Goal: Information Seeking & Learning: Learn about a topic

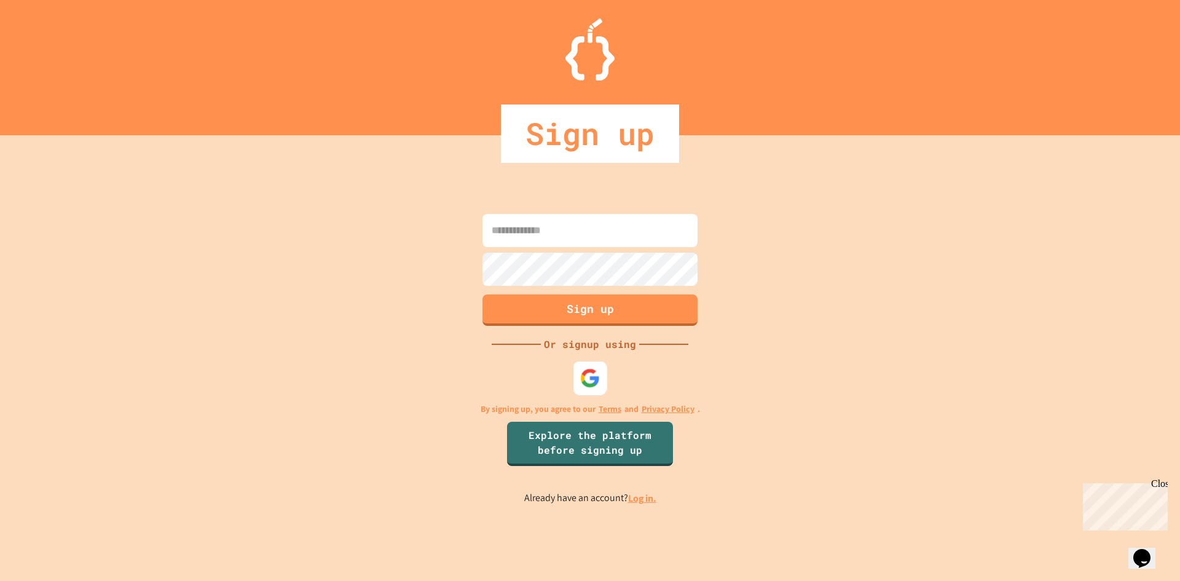
click at [605, 375] on div at bounding box center [590, 378] width 34 height 34
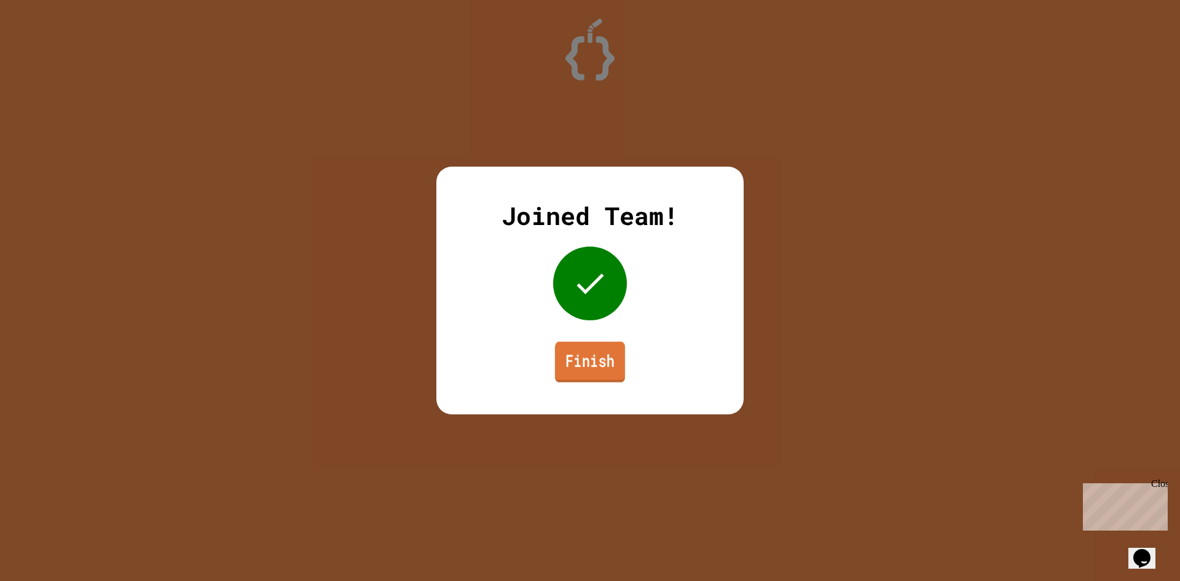
click at [594, 374] on link "Finish" at bounding box center [590, 362] width 70 height 41
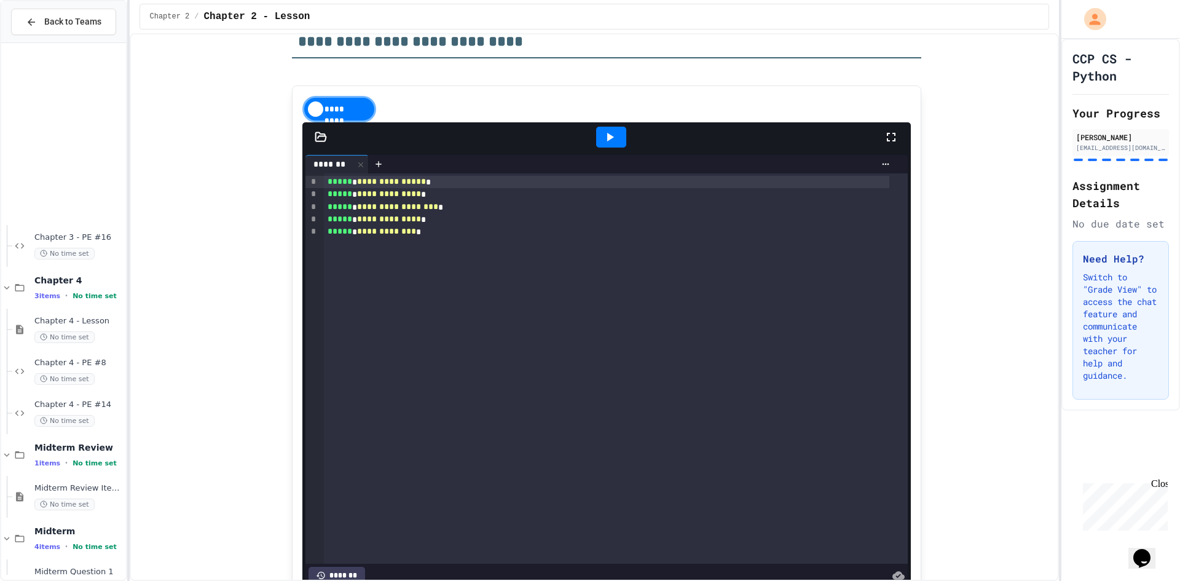
scroll to position [491, 0]
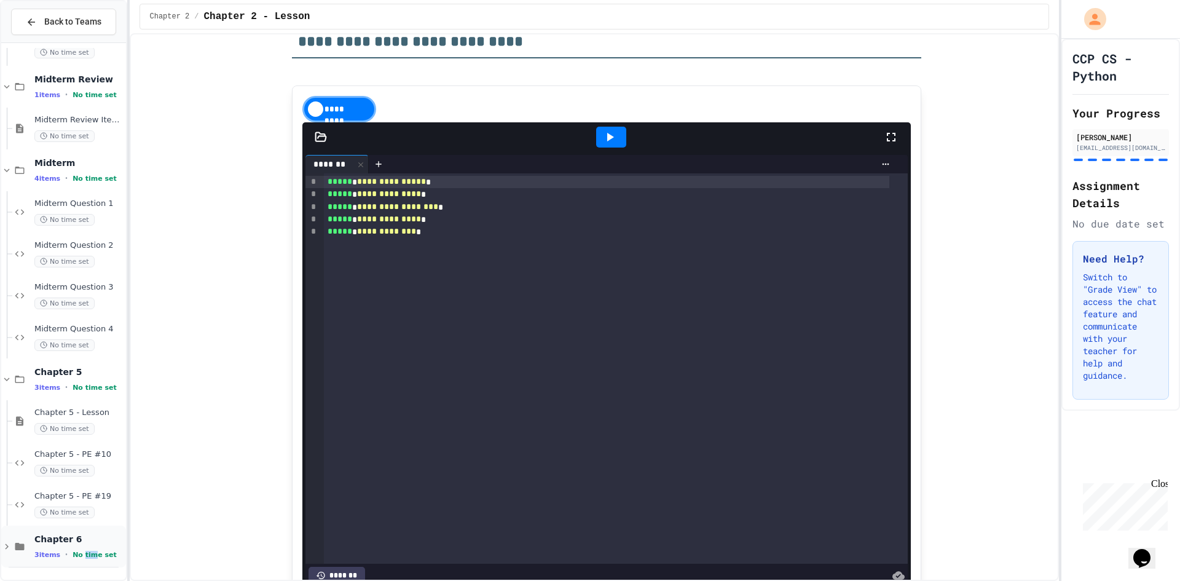
drag, startPoint x: 82, startPoint y: 560, endPoint x: 90, endPoint y: 558, distance: 8.2
click at [90, 548] on div "Chapter 6 3 items • No time set" at bounding box center [63, 546] width 125 height 42
click at [104, 542] on span "Chapter 6" at bounding box center [78, 538] width 89 height 11
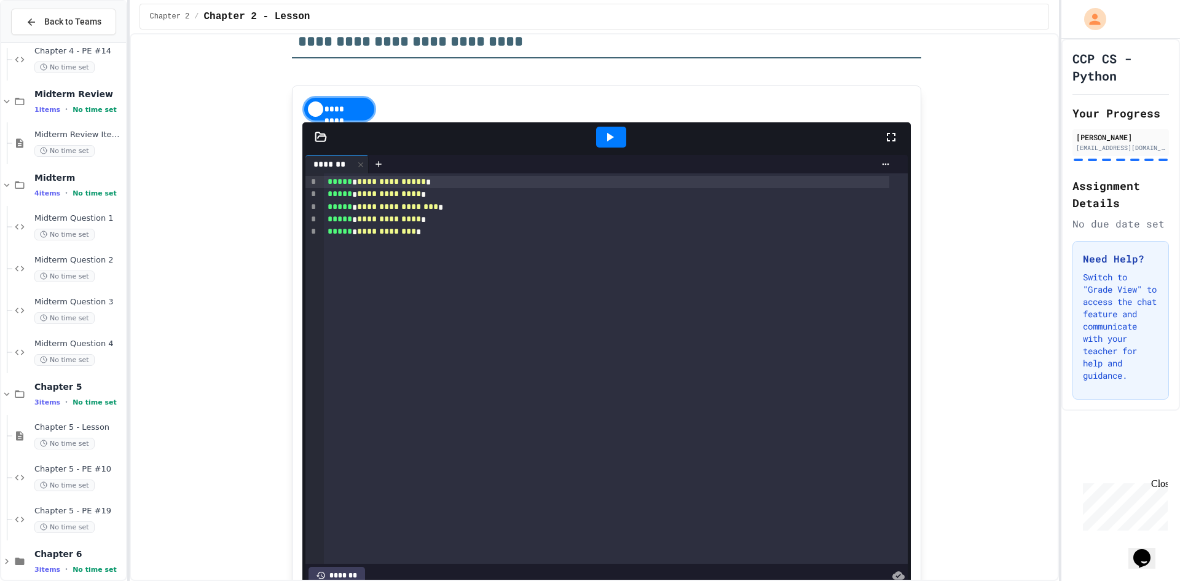
click at [104, 542] on div "Chapter 6 3 items • No time set" at bounding box center [63, 561] width 125 height 42
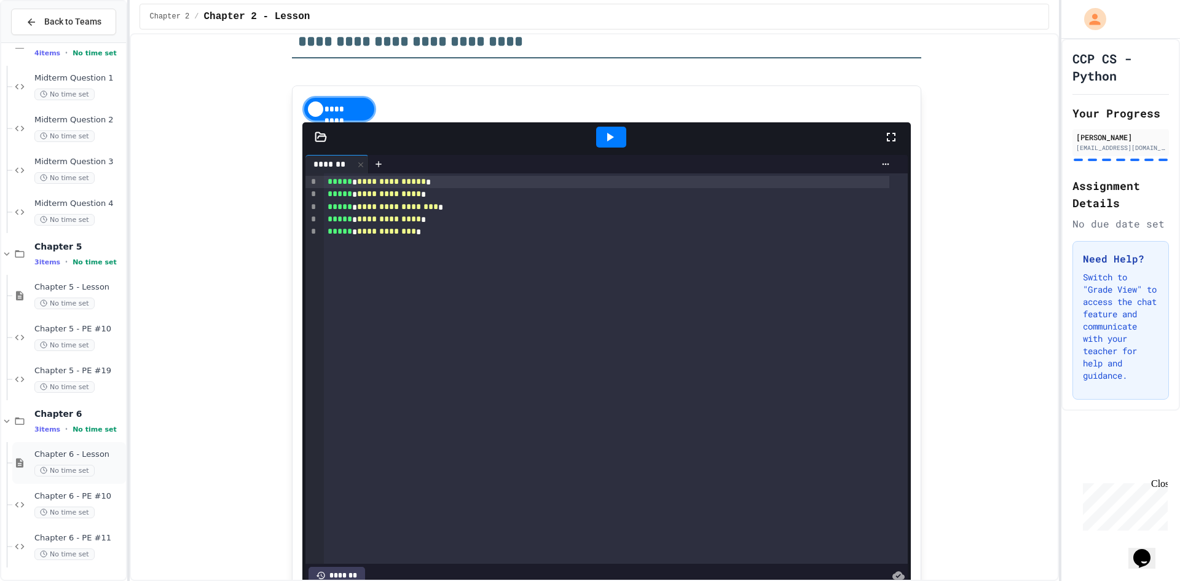
click at [87, 458] on span "Chapter 6 - Lesson" at bounding box center [78, 454] width 89 height 10
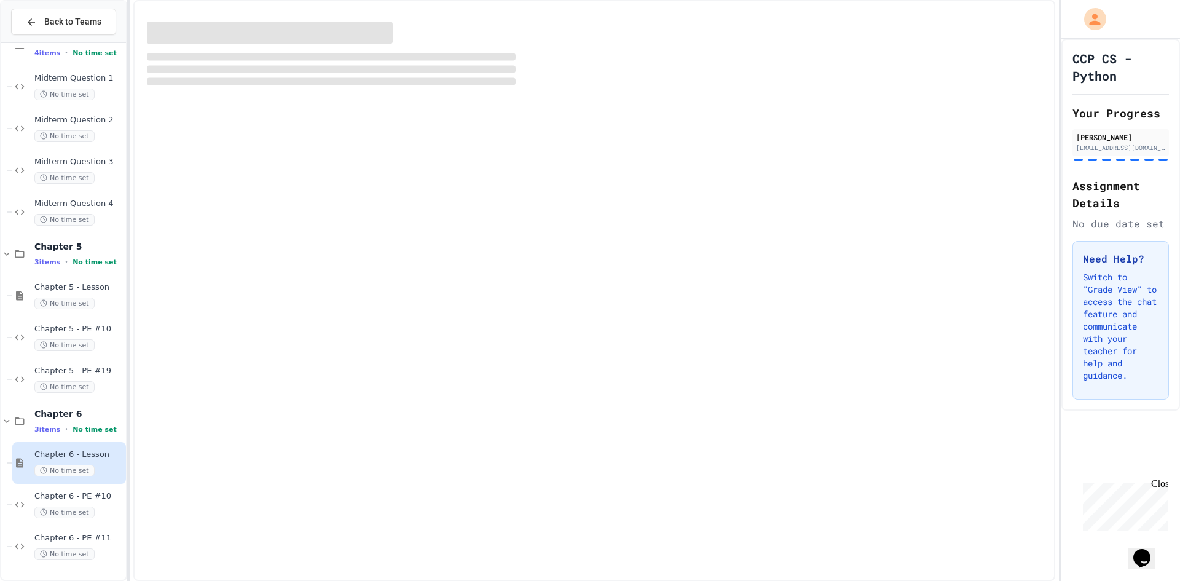
scroll to position [602, 0]
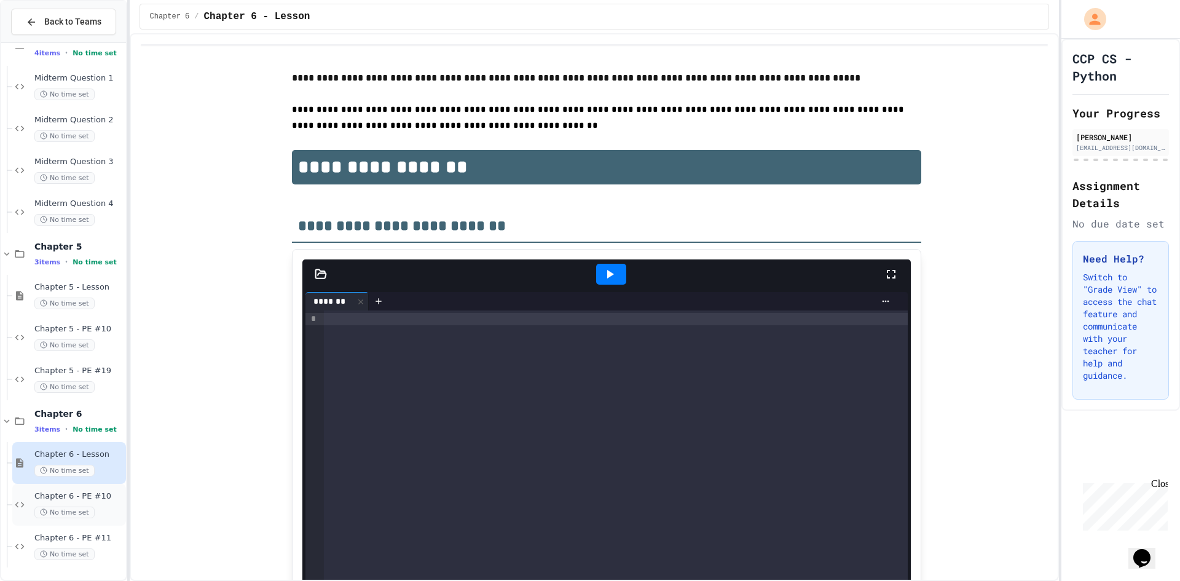
click at [99, 485] on div "Chapter 6 - PE #10 No time set" at bounding box center [69, 505] width 114 height 42
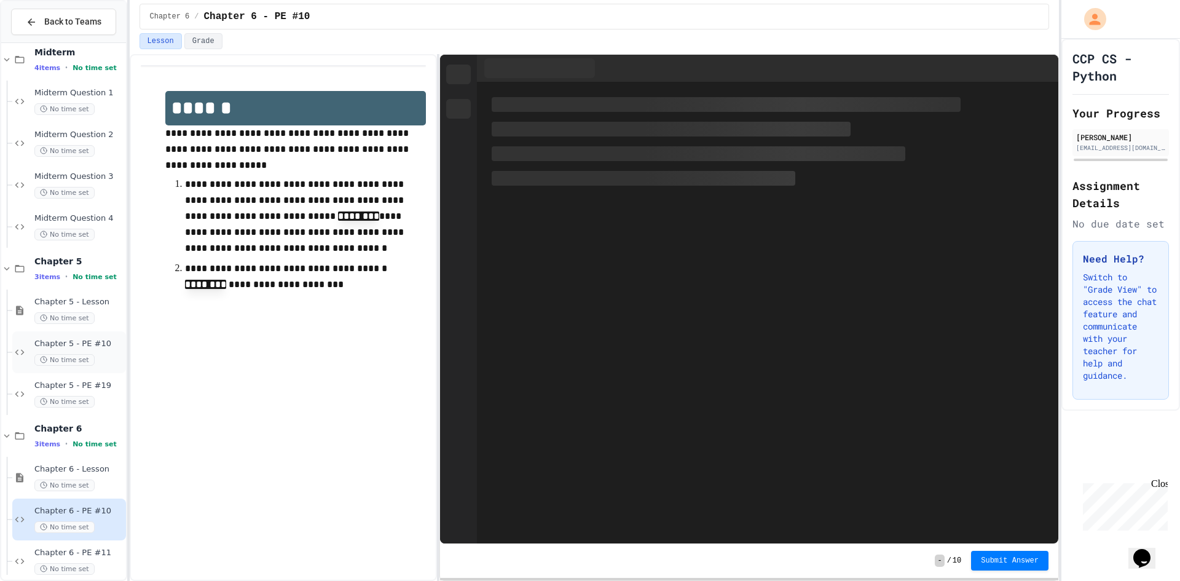
click at [73, 368] on div "Chapter 5 - PE #10 No time set" at bounding box center [69, 352] width 114 height 42
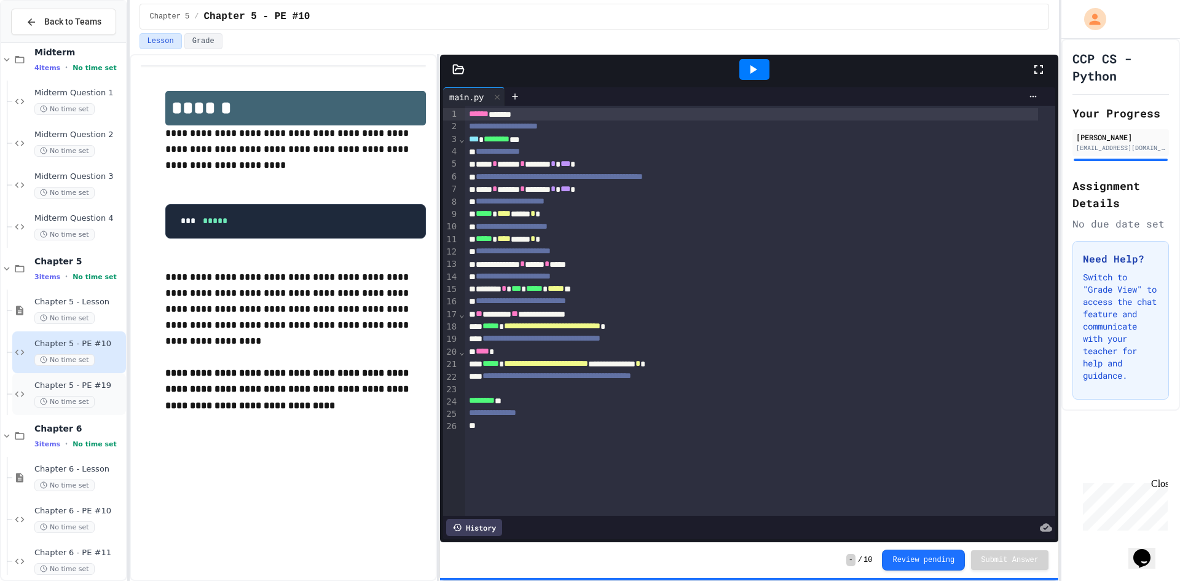
click at [95, 385] on span "Chapter 5 - PE #19" at bounding box center [78, 385] width 89 height 10
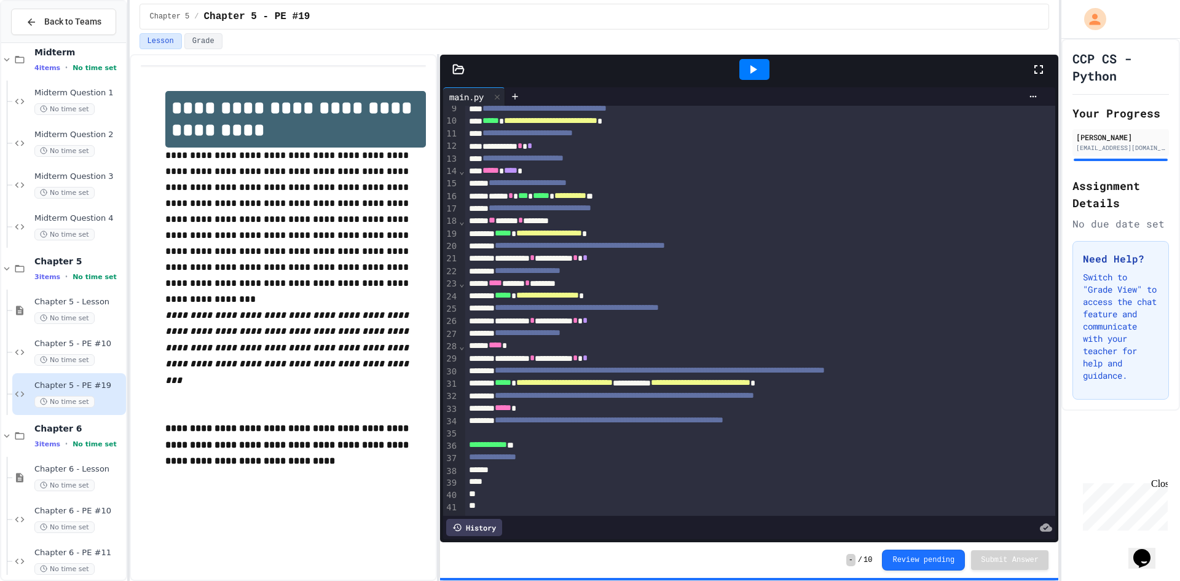
scroll to position [123, 0]
click at [83, 483] on span "No time set" at bounding box center [64, 485] width 60 height 12
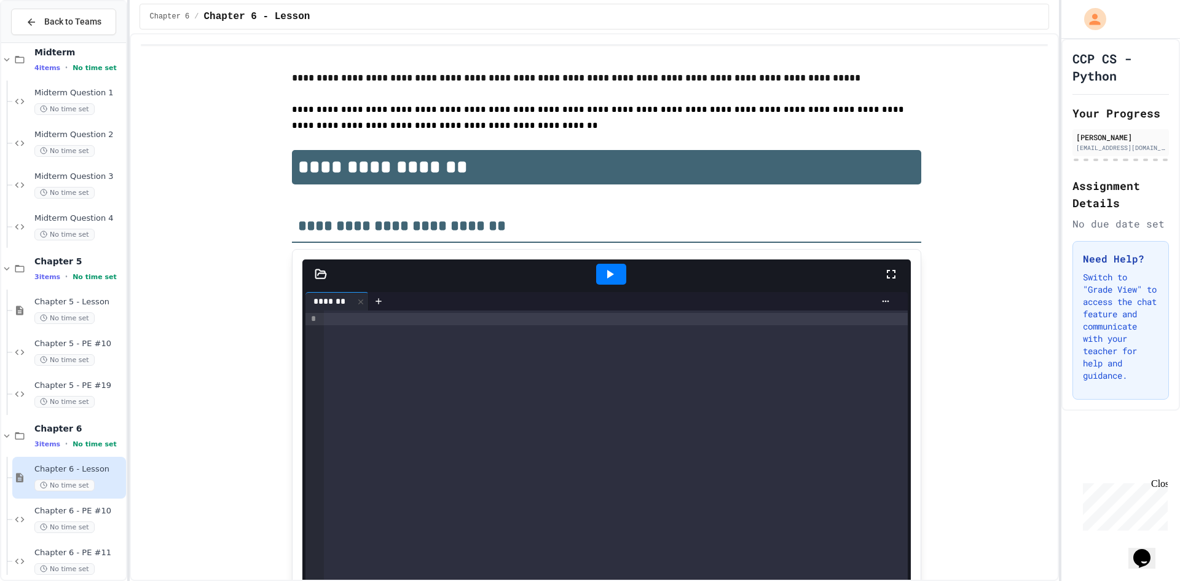
scroll to position [61, 0]
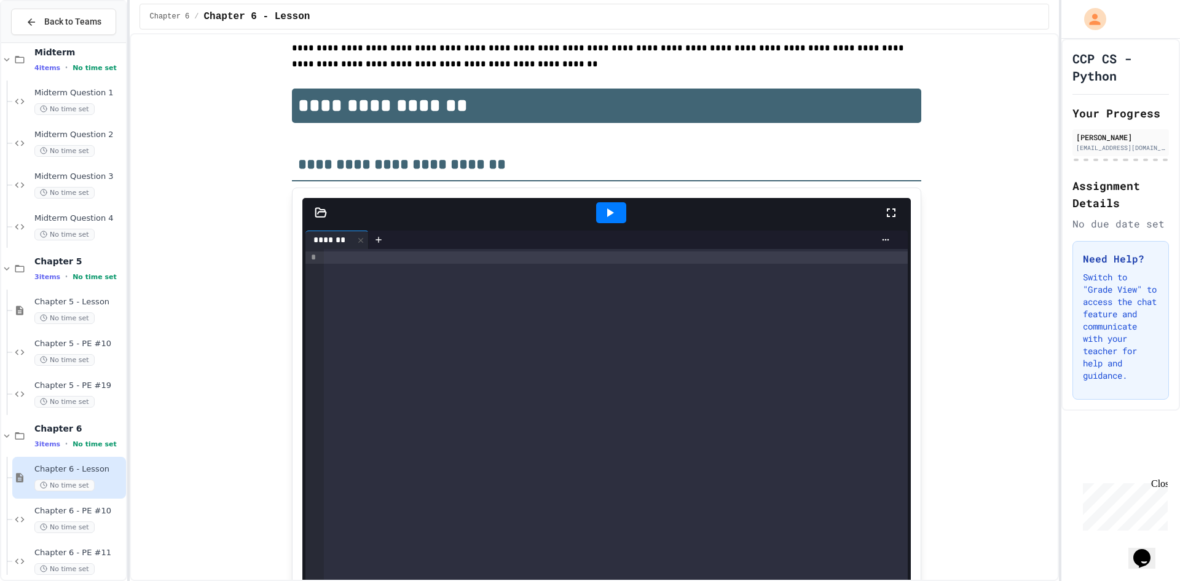
click at [324, 205] on div at bounding box center [606, 212] width 608 height 29
click at [316, 211] on icon at bounding box center [320, 212] width 10 height 9
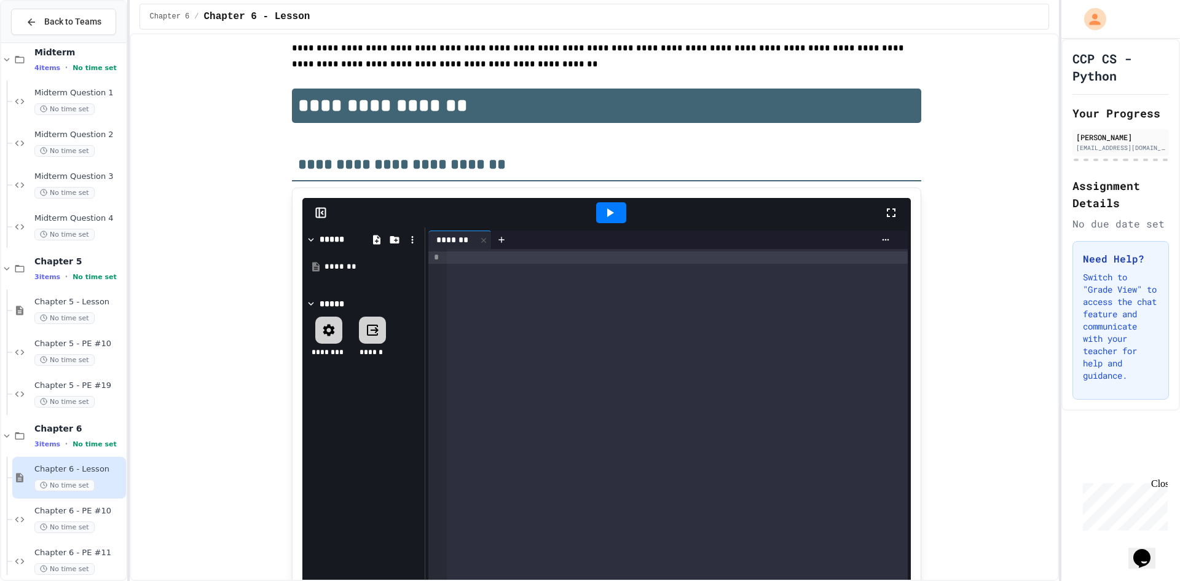
click at [311, 232] on div "*****" at bounding box center [363, 239] width 116 height 18
click at [319, 237] on div "*****" at bounding box center [332, 239] width 26 height 13
click at [412, 237] on icon at bounding box center [413, 239] width 2 height 7
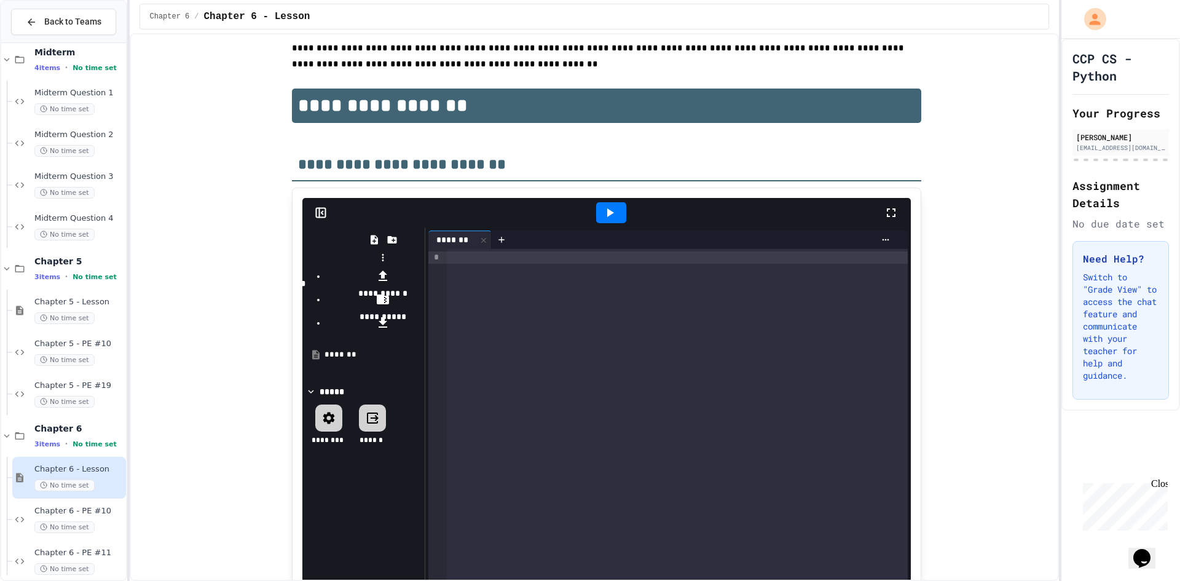
click at [449, 267] on div at bounding box center [383, 267] width 154 height 0
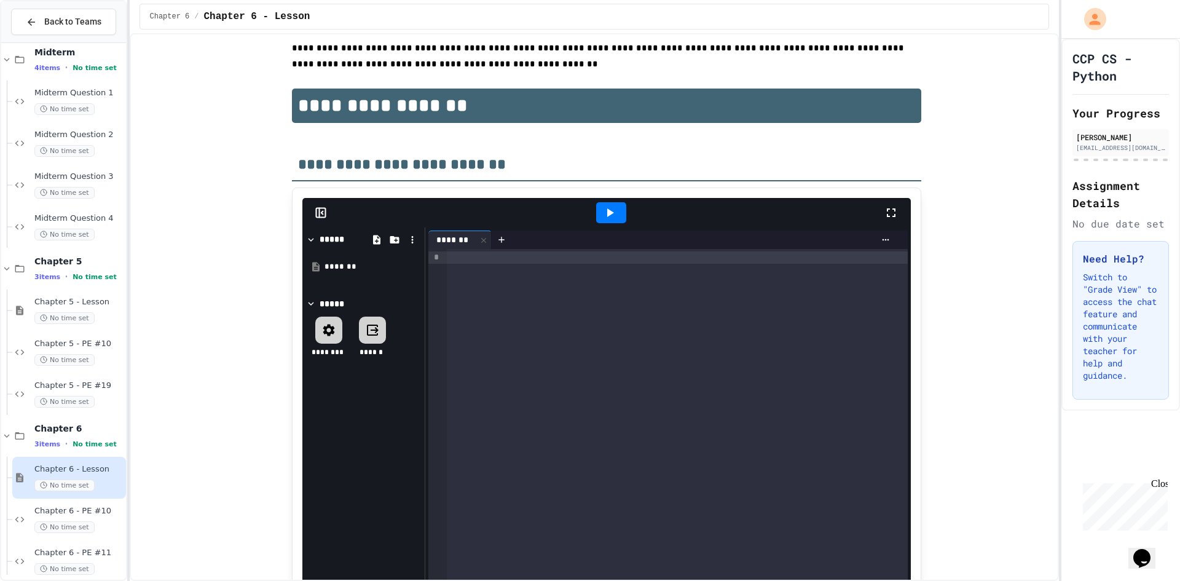
click at [462, 318] on div at bounding box center [677, 458] width 461 height 418
click at [315, 211] on icon at bounding box center [321, 212] width 12 height 12
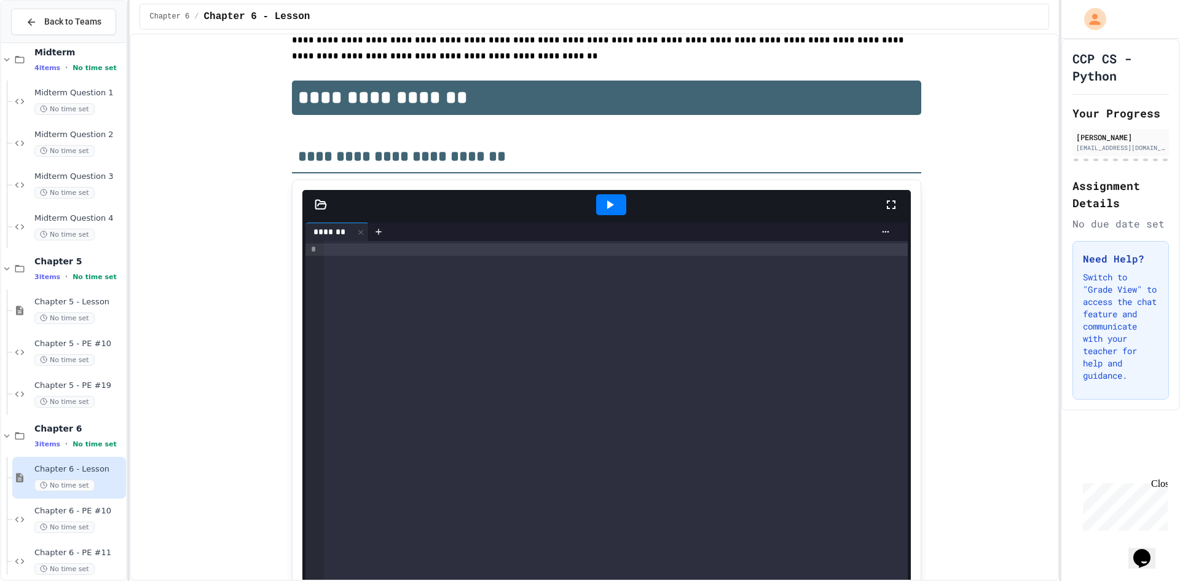
scroll to position [8, 0]
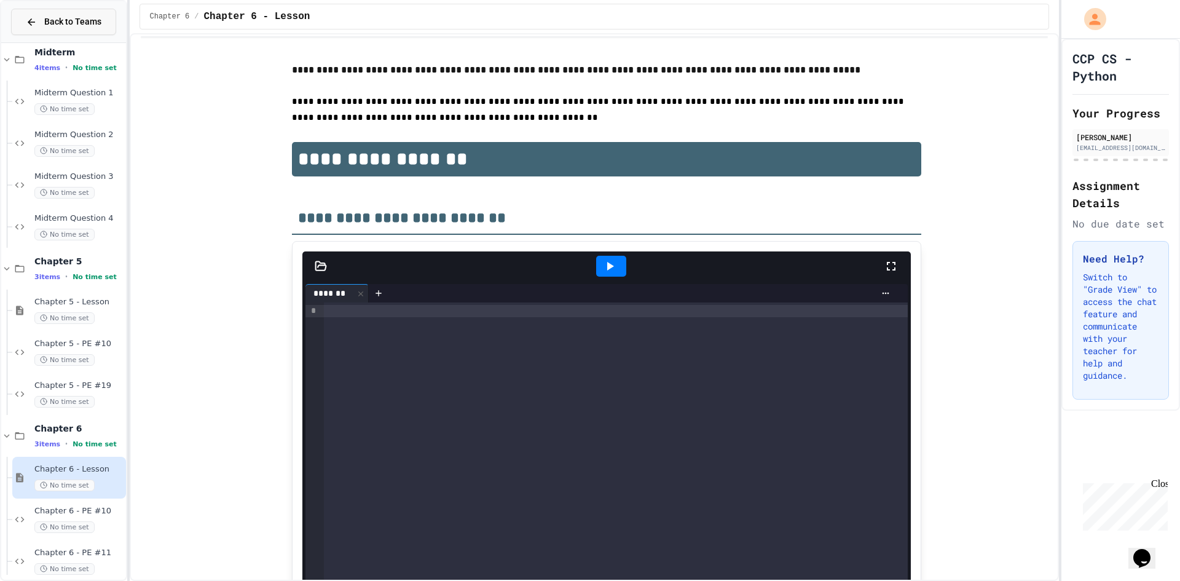
click at [103, 25] on button "Back to Teams" at bounding box center [63, 22] width 105 height 26
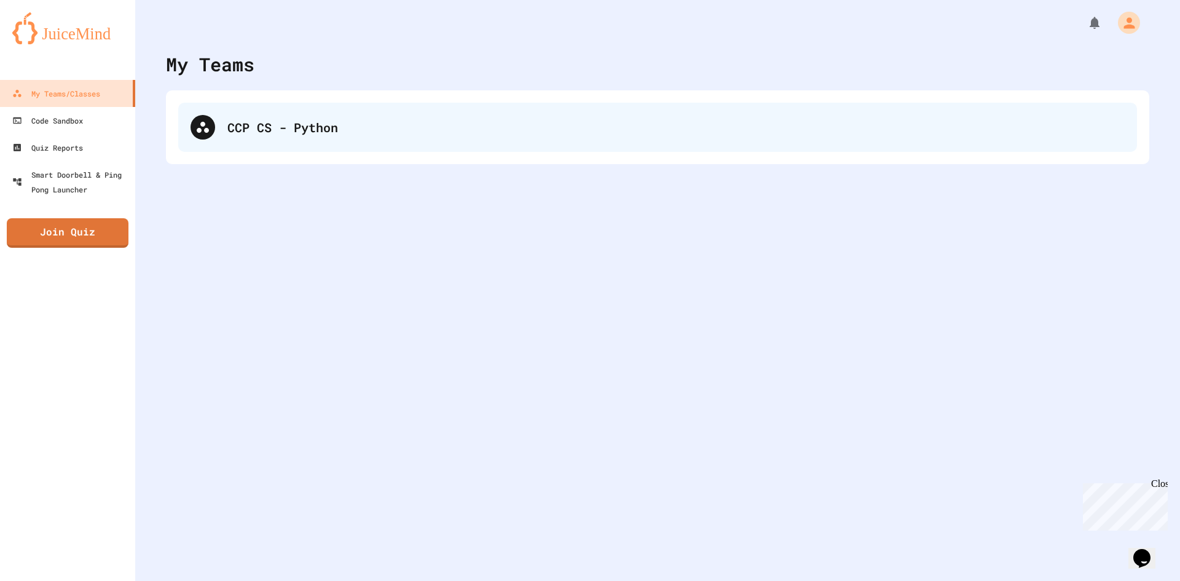
click at [351, 134] on div "CCP CS - Python" at bounding box center [675, 127] width 897 height 18
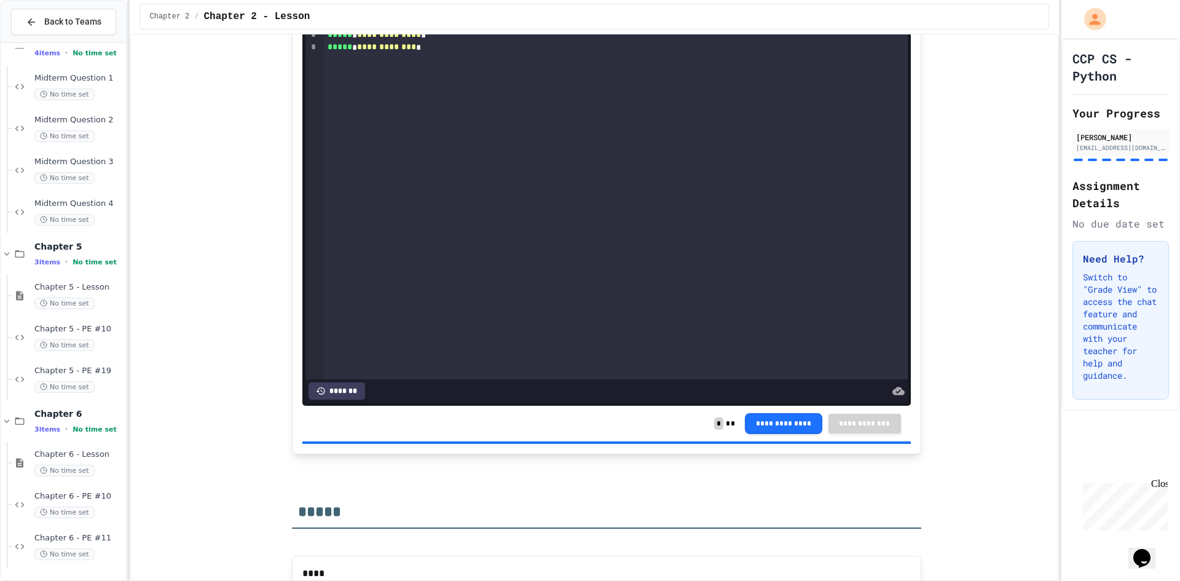
scroll to position [860, 0]
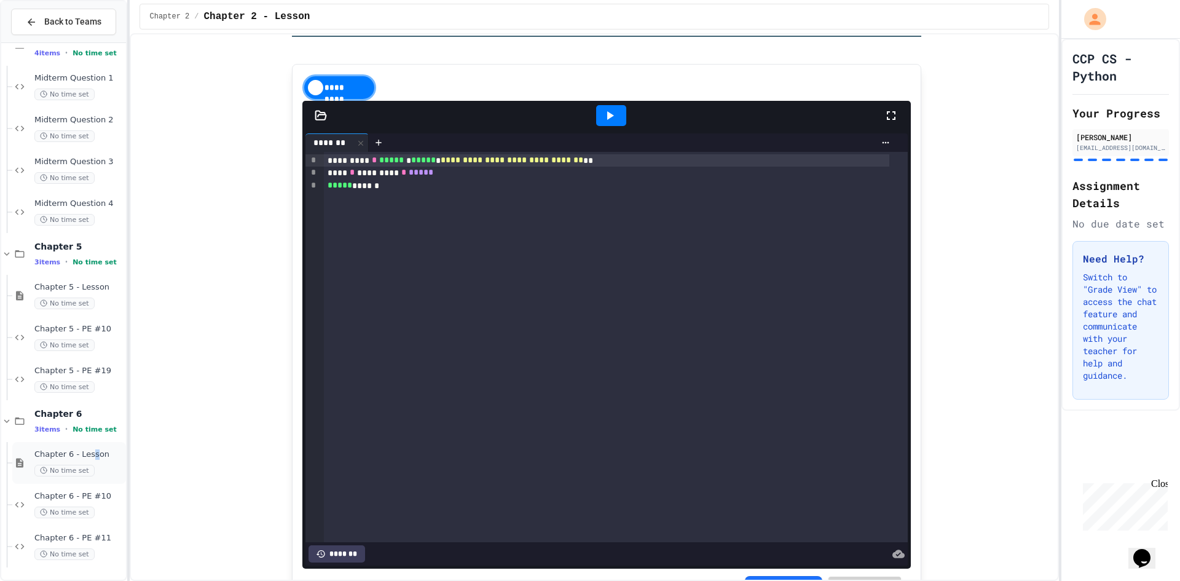
click at [91, 458] on span "Chapter 6 - Lesson" at bounding box center [78, 454] width 89 height 10
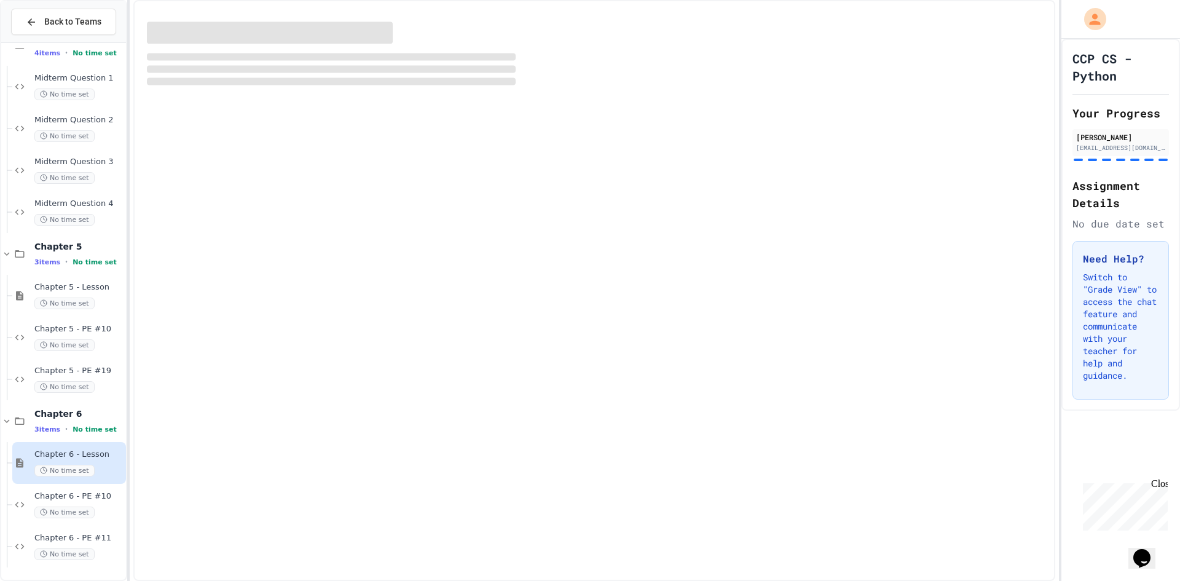
scroll to position [602, 0]
